Goal: Navigation & Orientation: Find specific page/section

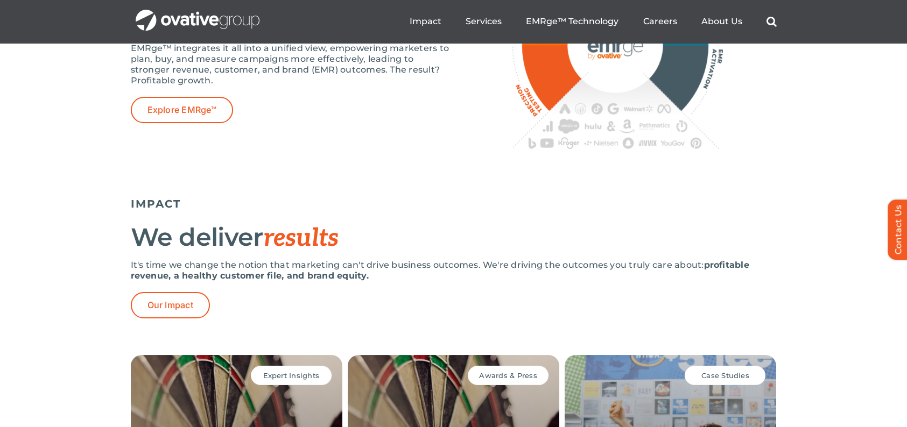
scroll to position [1884, 0]
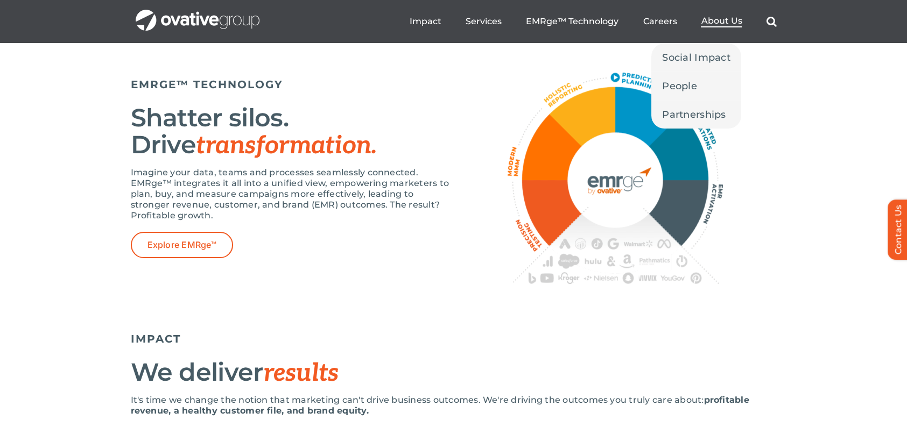
click at [720, 20] on span "About Us" at bounding box center [721, 21] width 41 height 11
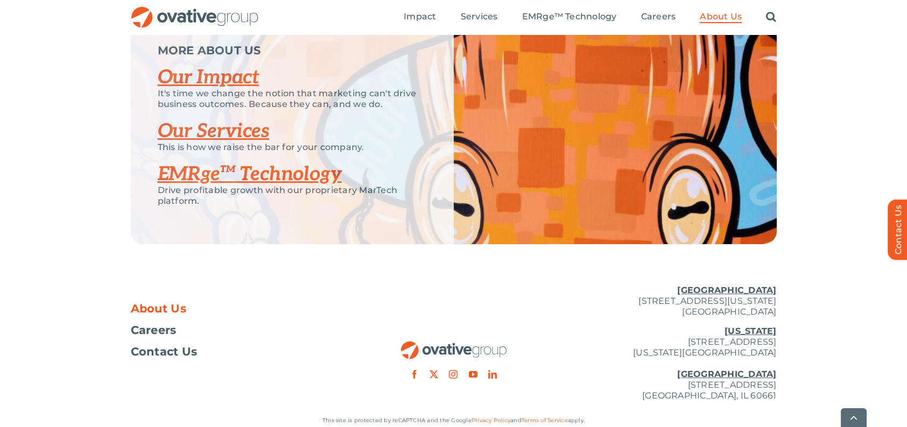
scroll to position [2331, 0]
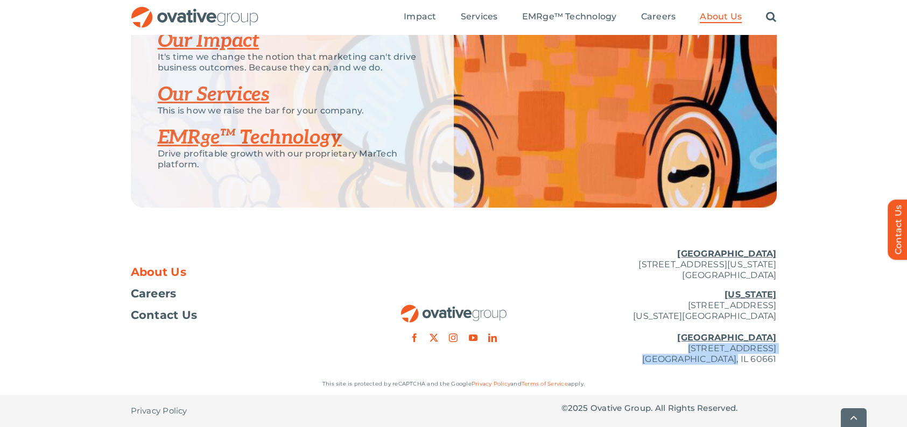
drag, startPoint x: 606, startPoint y: 349, endPoint x: 780, endPoint y: 355, distance: 174.5
click at [780, 355] on div "About Us Careers Contact Us [GEOGRAPHIC_DATA] [STREET_ADDRESS][GEOGRAPHIC_DATA]…" at bounding box center [453, 306] width 907 height 133
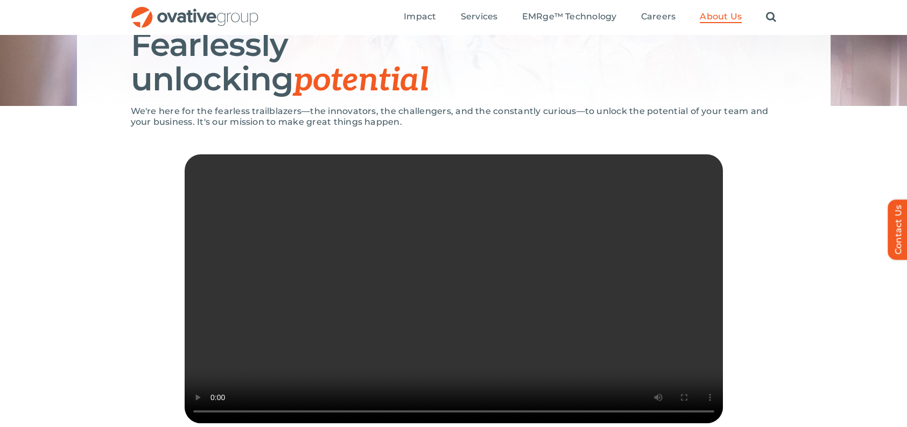
scroll to position [0, 0]
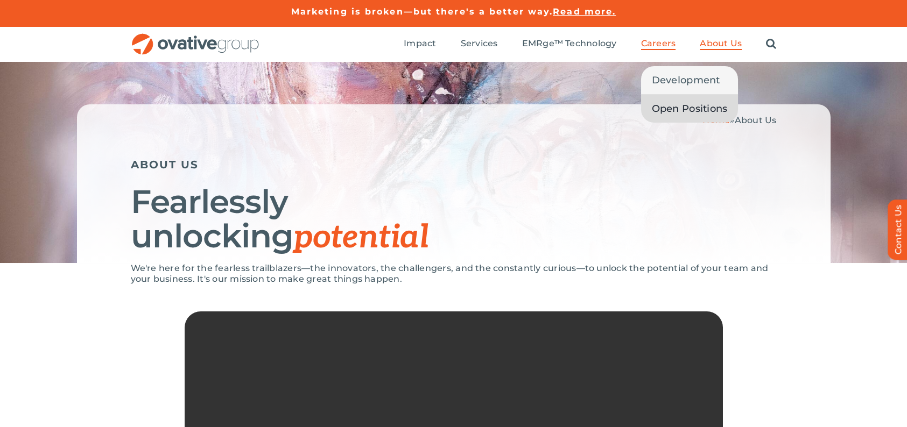
click at [673, 106] on span "Open Positions" at bounding box center [690, 108] width 76 height 15
